Goal: Information Seeking & Learning: Learn about a topic

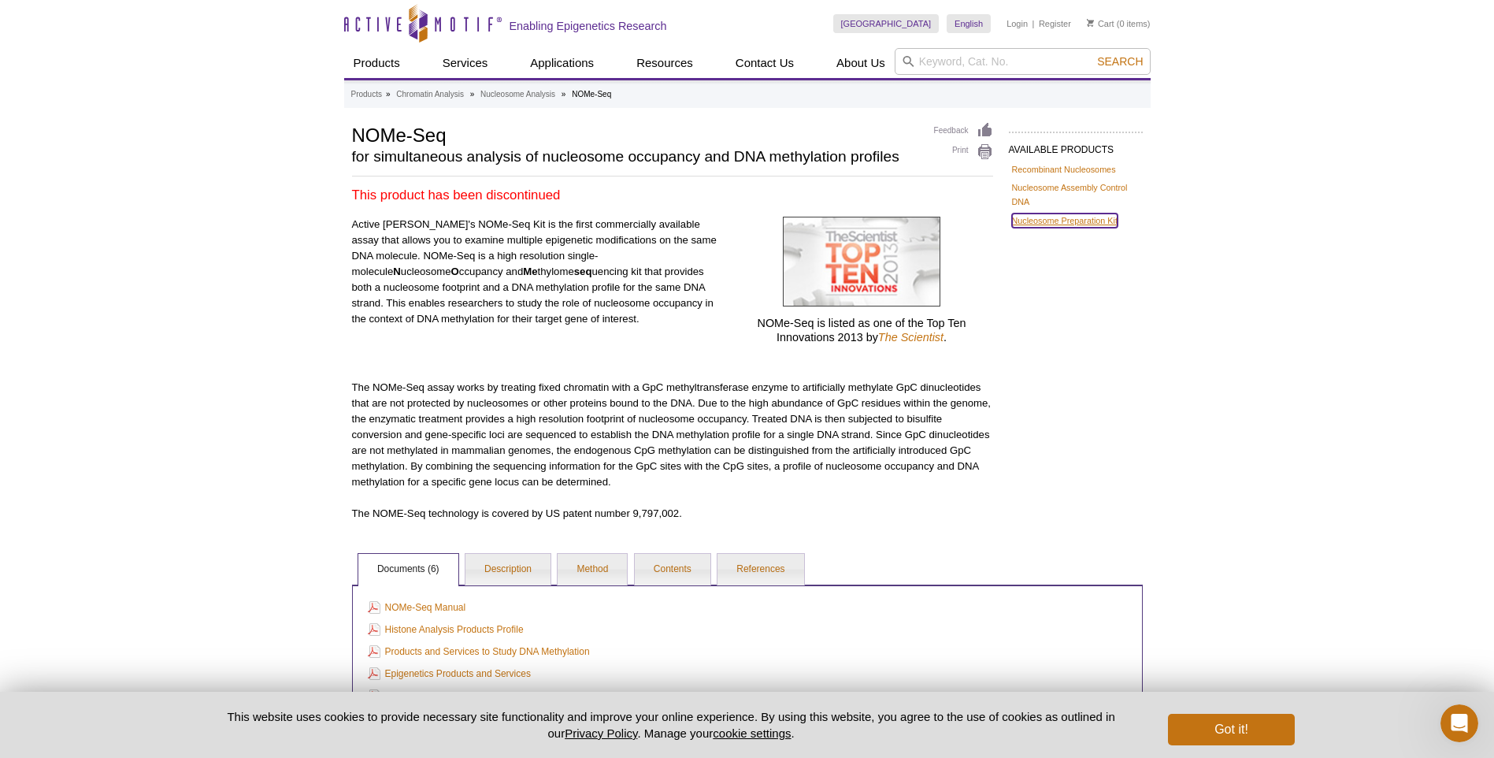
click at [1047, 220] on link "Nucleosome Preparation Kit" at bounding box center [1065, 220] width 106 height 14
